Goal: Navigation & Orientation: Find specific page/section

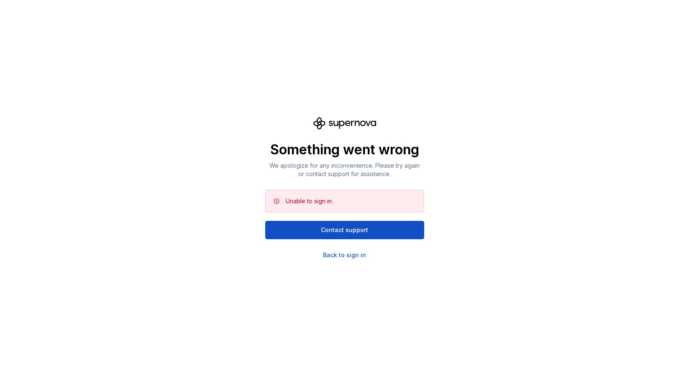
click at [337, 262] on div "Something went wrong We apologize for any inconvenience. Please try again or co…" at bounding box center [344, 188] width 689 height 376
click at [337, 256] on div "Back to sign in" at bounding box center [344, 255] width 43 height 8
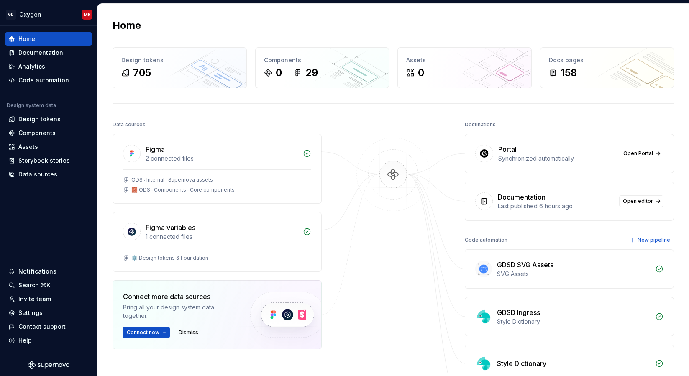
click at [209, 11] on div "Home Design tokens 705 Components 0 29 Assets 0 Docs pages 158 Data sources Fig…" at bounding box center [394, 241] width 592 height 475
